Goal: Task Accomplishment & Management: Manage account settings

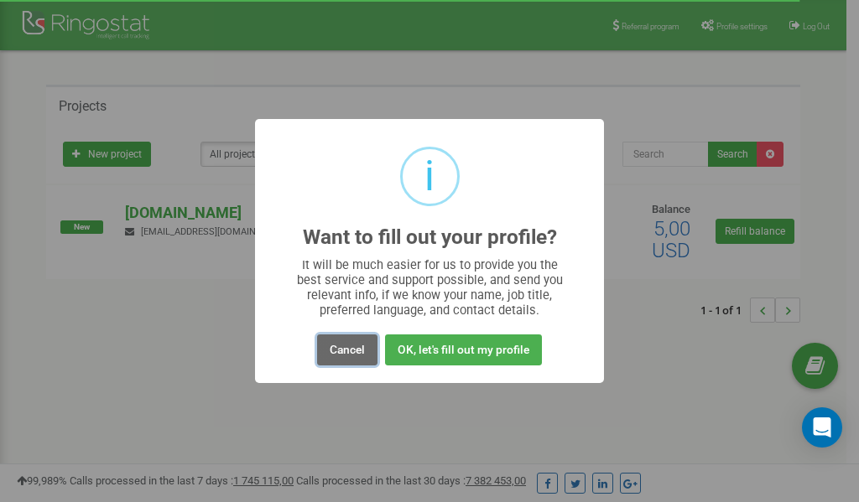
click at [354, 351] on button "Cancel" at bounding box center [347, 350] width 60 height 31
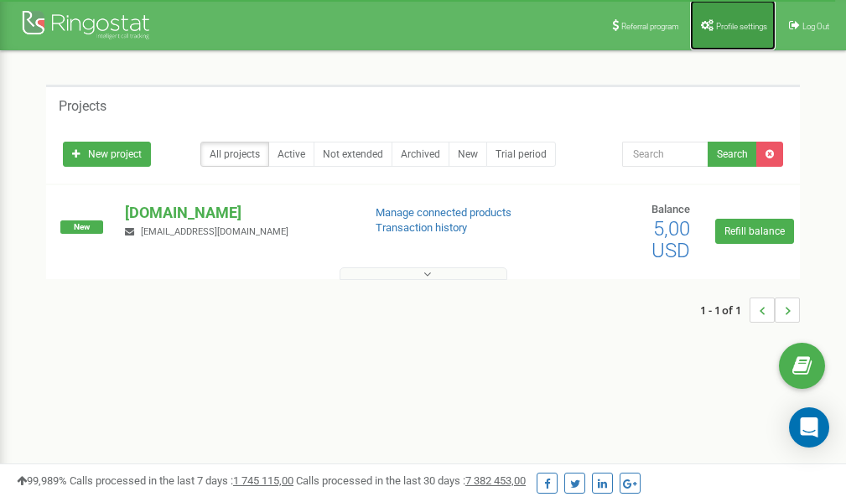
click at [731, 29] on span "Profile settings" at bounding box center [741, 26] width 51 height 9
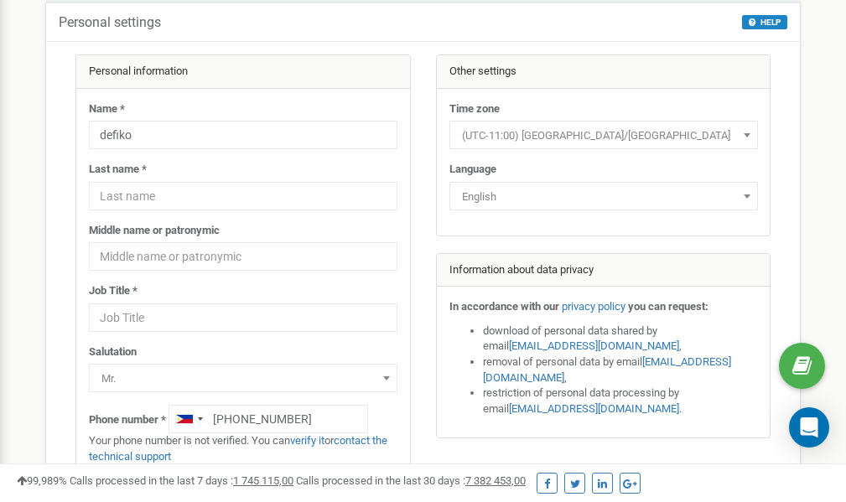
scroll to position [84, 0]
click at [315, 440] on link "verify it" at bounding box center [307, 440] width 34 height 13
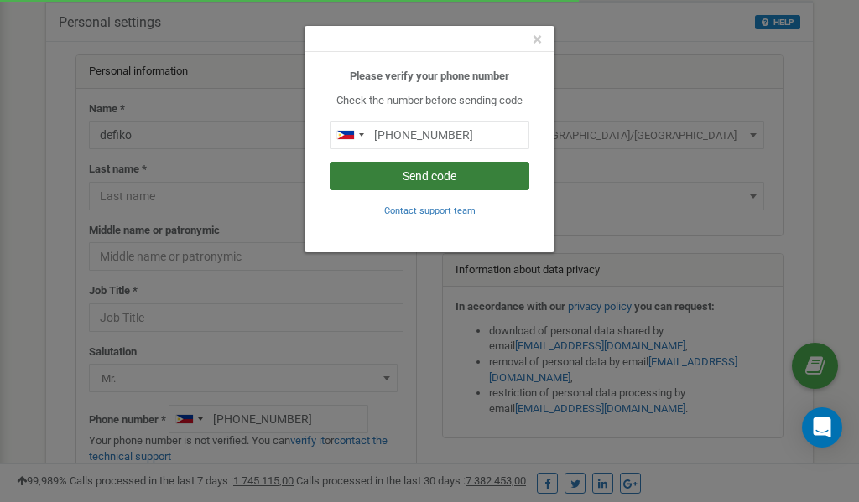
click at [432, 174] on button "Send code" at bounding box center [430, 176] width 200 height 29
